Goal: Find specific page/section: Find specific page/section

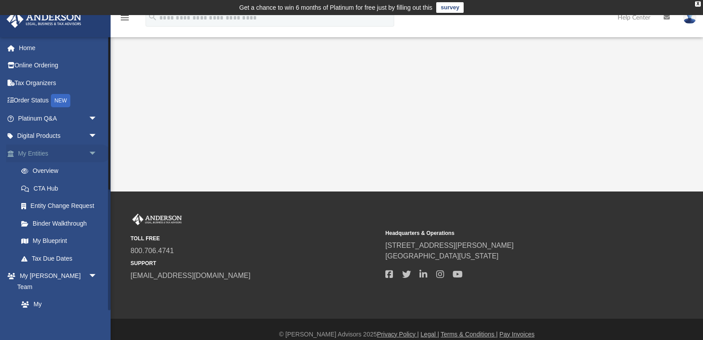
click at [52, 152] on link "My Entities arrow_drop_down" at bounding box center [58, 153] width 104 height 18
click at [96, 151] on span "arrow_drop_down" at bounding box center [98, 153] width 18 height 18
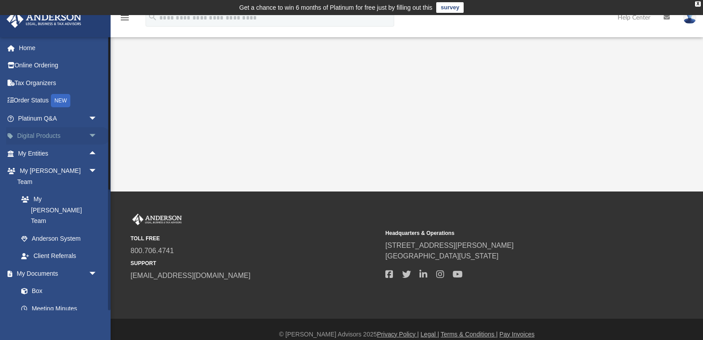
click at [80, 135] on link "Digital Products arrow_drop_down" at bounding box center [58, 136] width 104 height 18
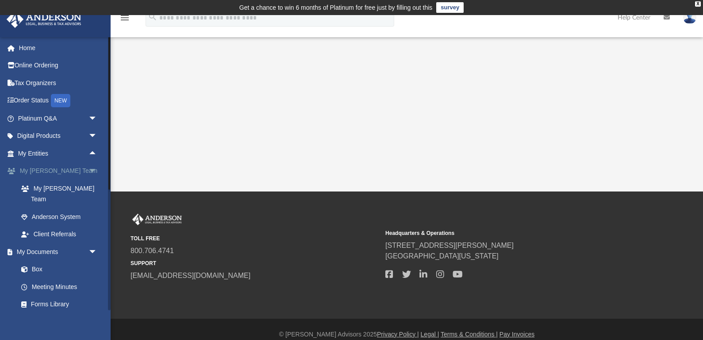
click at [90, 172] on span "arrow_drop_down" at bounding box center [98, 171] width 18 height 18
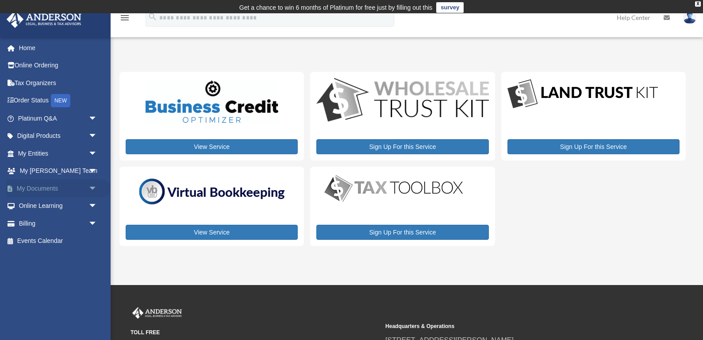
click at [90, 187] on span "arrow_drop_down" at bounding box center [98, 188] width 18 height 18
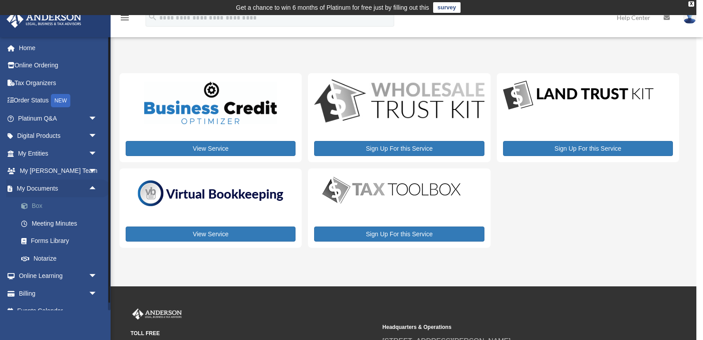
click at [71, 205] on link "Box" at bounding box center [61, 206] width 98 height 18
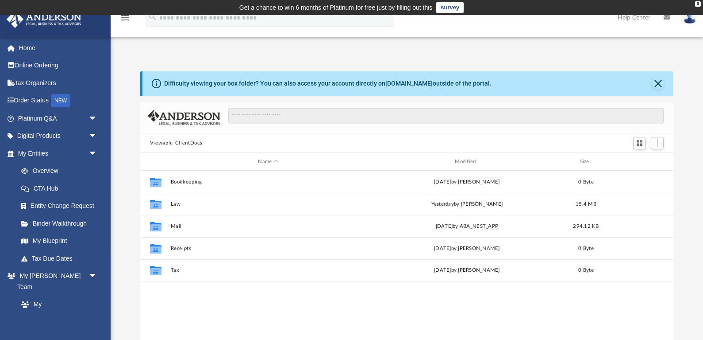
scroll to position [0, 0]
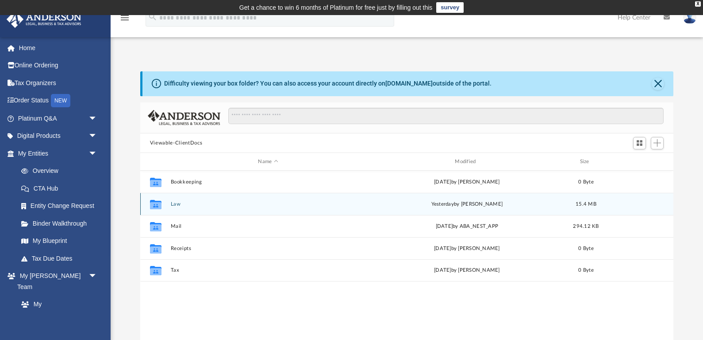
click at [151, 200] on icon "grid" at bounding box center [156, 204] width 12 height 9
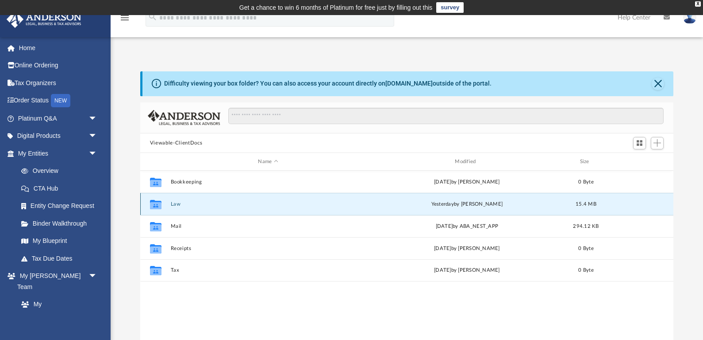
click at [159, 206] on icon "grid" at bounding box center [156, 205] width 12 height 7
